Goal: Navigation & Orientation: Find specific page/section

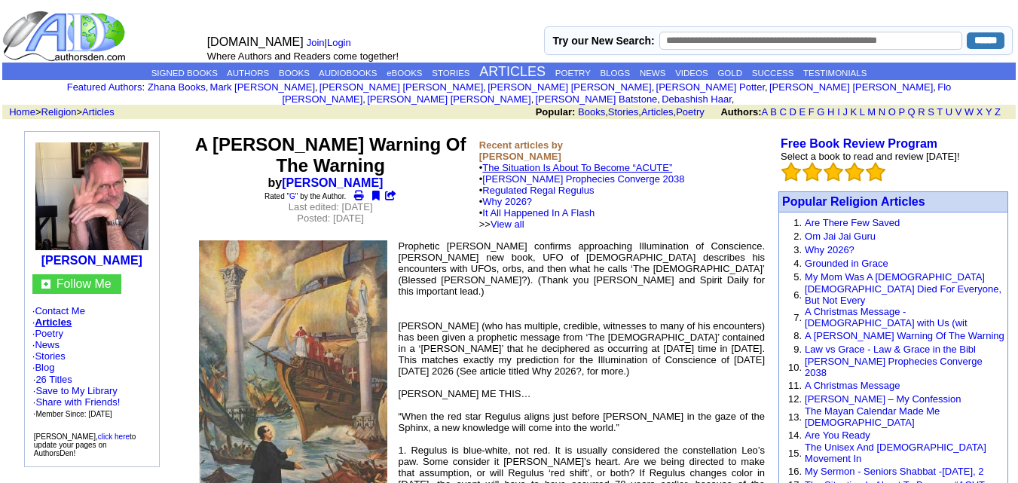
click at [565, 162] on link "The Situation Is About To Become “ACUTE”" at bounding box center [577, 167] width 190 height 11
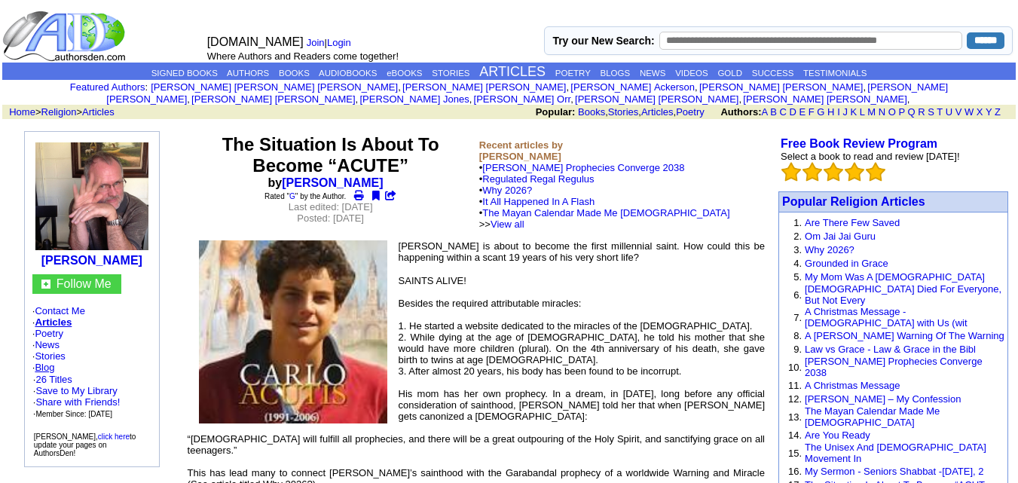
click at [54, 362] on link "Blog" at bounding box center [45, 367] width 20 height 11
